Goal: Task Accomplishment & Management: Use online tool/utility

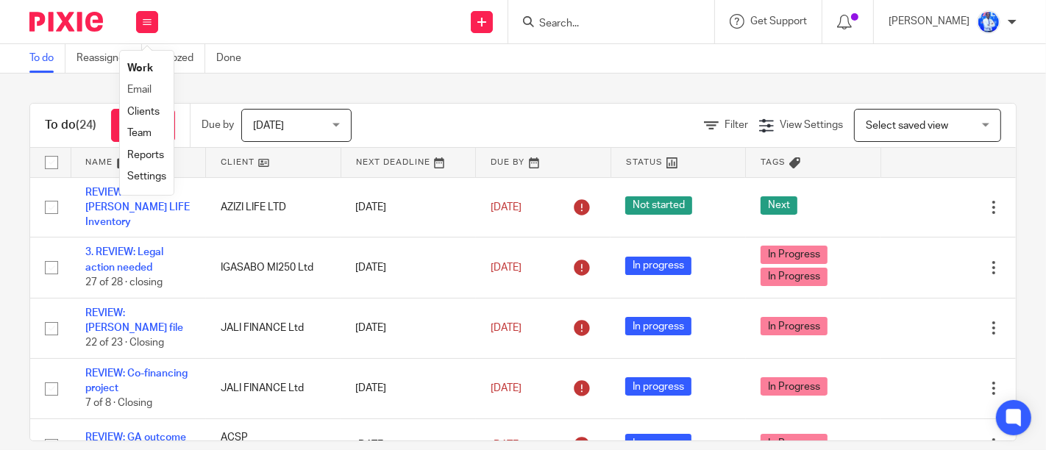
scroll to position [1213, 0]
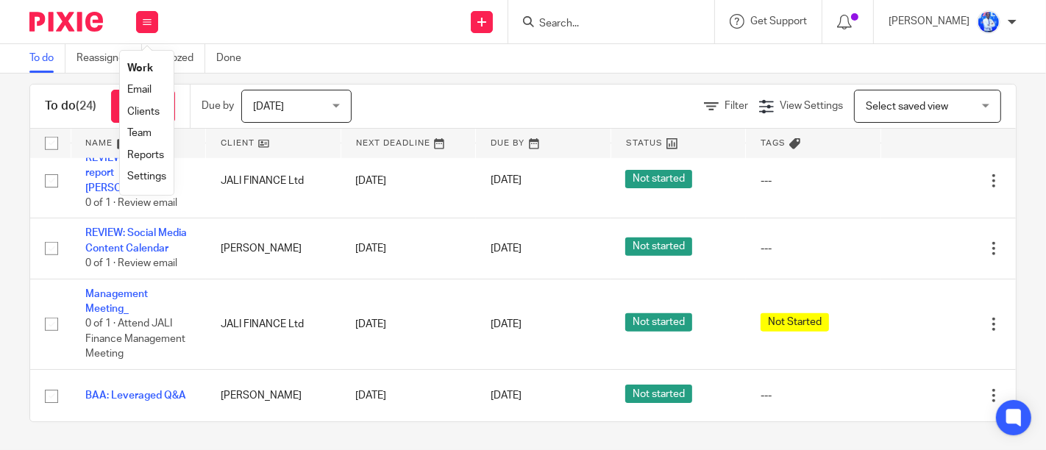
click at [138, 86] on link "Email" at bounding box center [139, 90] width 24 height 10
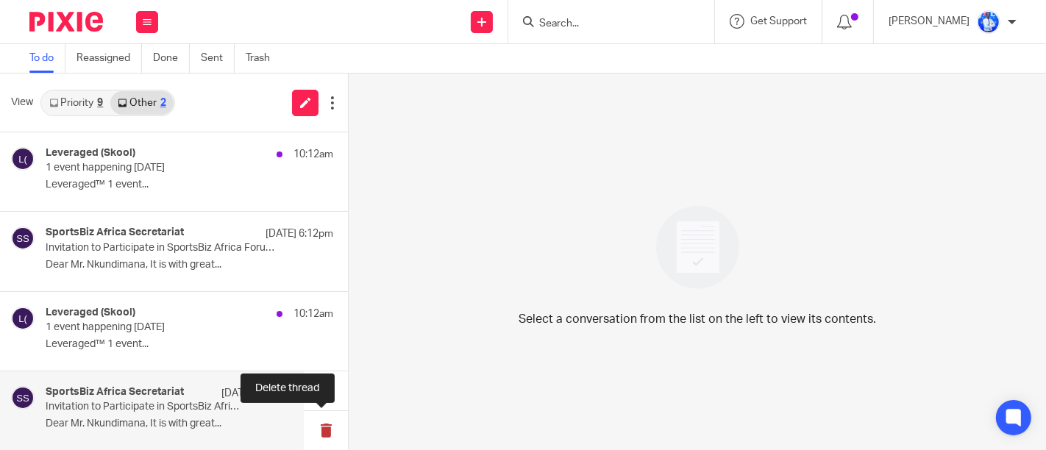
click at [325, 436] on button at bounding box center [326, 430] width 44 height 39
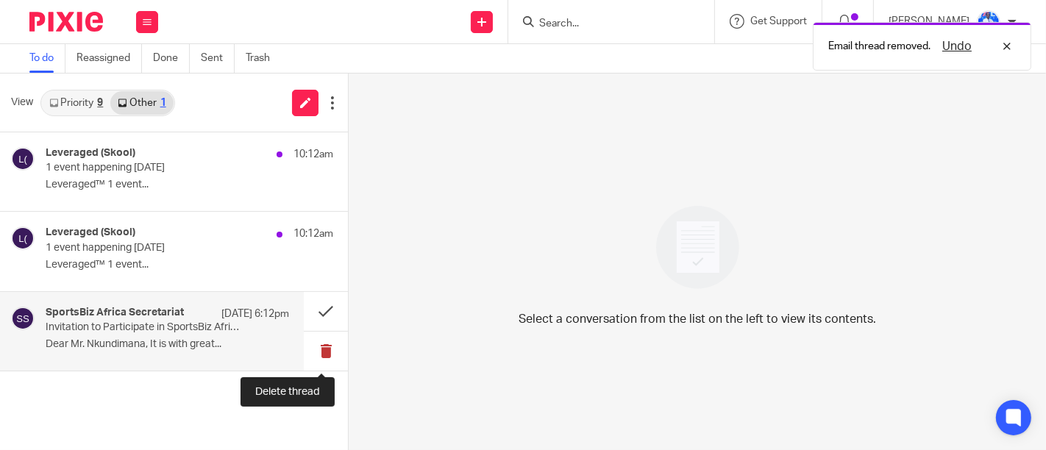
click at [322, 354] on button at bounding box center [326, 351] width 44 height 39
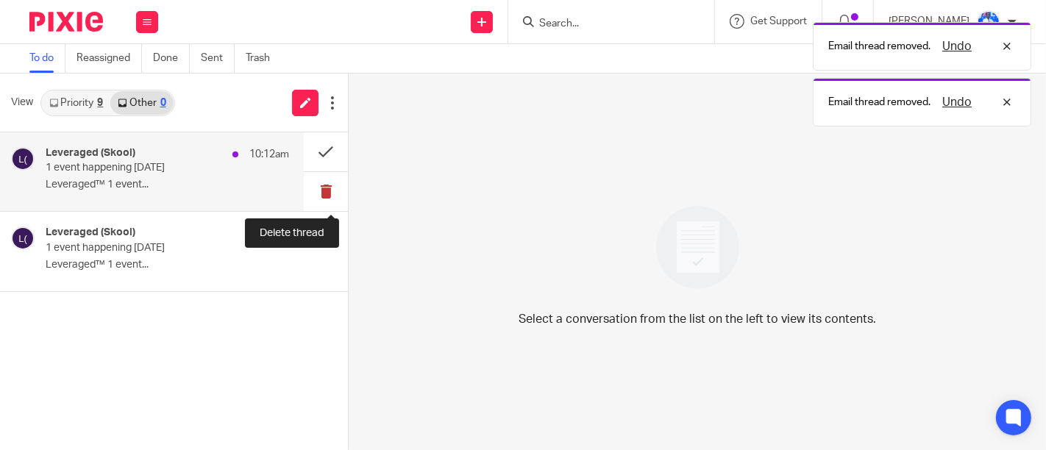
click at [329, 194] on button at bounding box center [326, 191] width 44 height 39
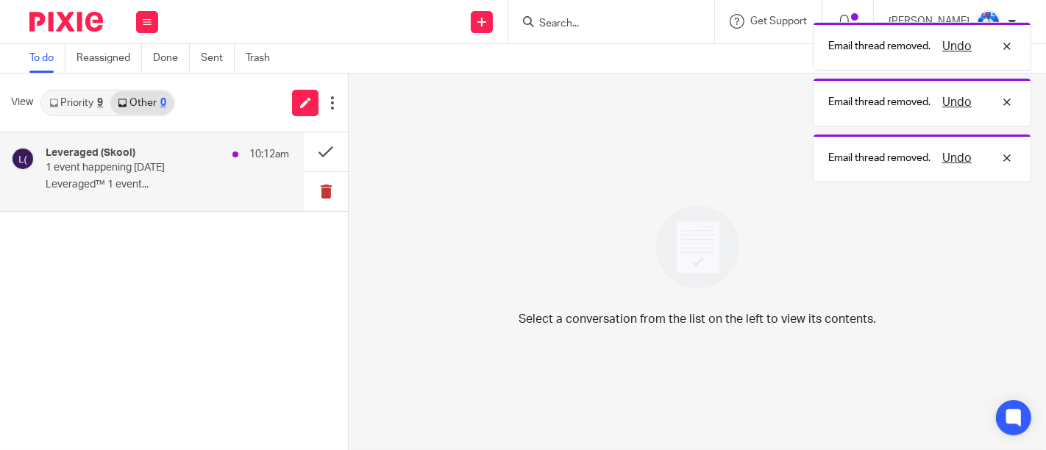
click at [329, 194] on button at bounding box center [326, 191] width 44 height 39
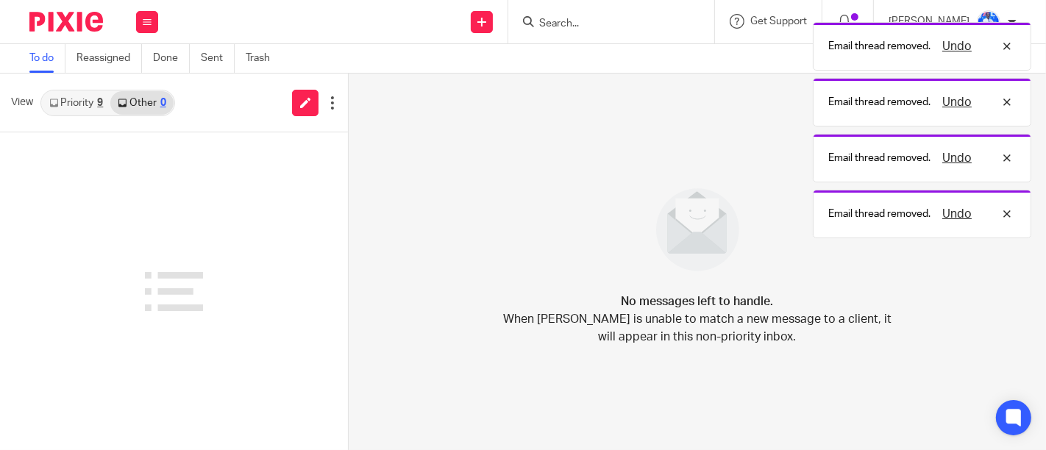
click at [96, 108] on link "Priority 9" at bounding box center [76, 103] width 68 height 24
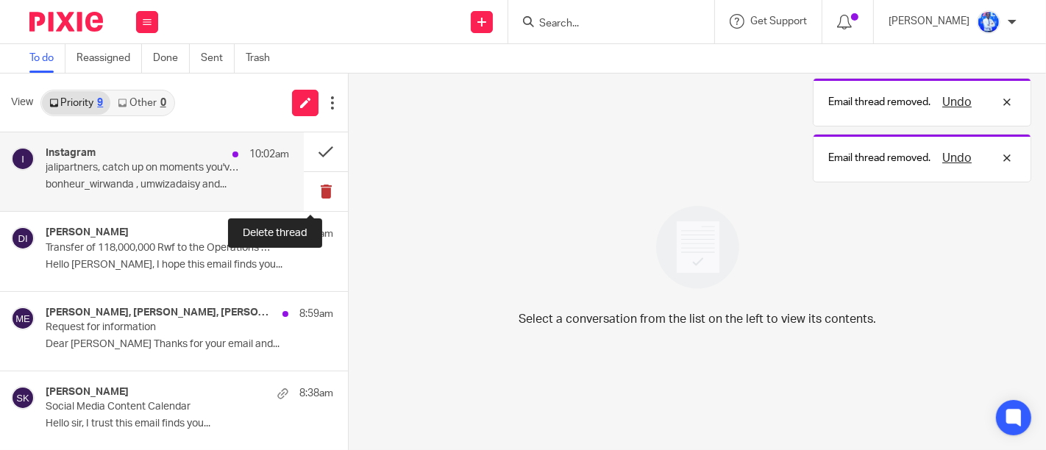
click at [304, 196] on button at bounding box center [326, 191] width 44 height 39
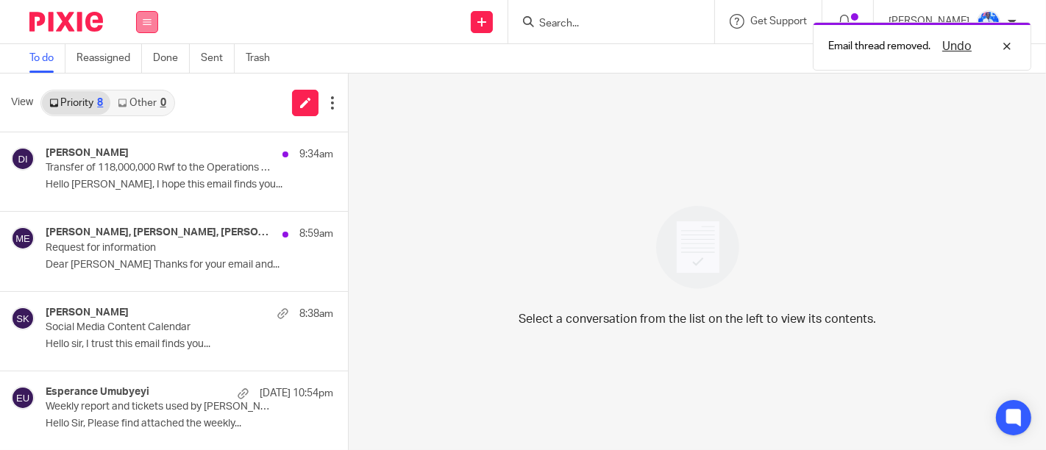
click at [149, 18] on icon at bounding box center [147, 22] width 9 height 9
